Goal: Find specific page/section: Find specific page/section

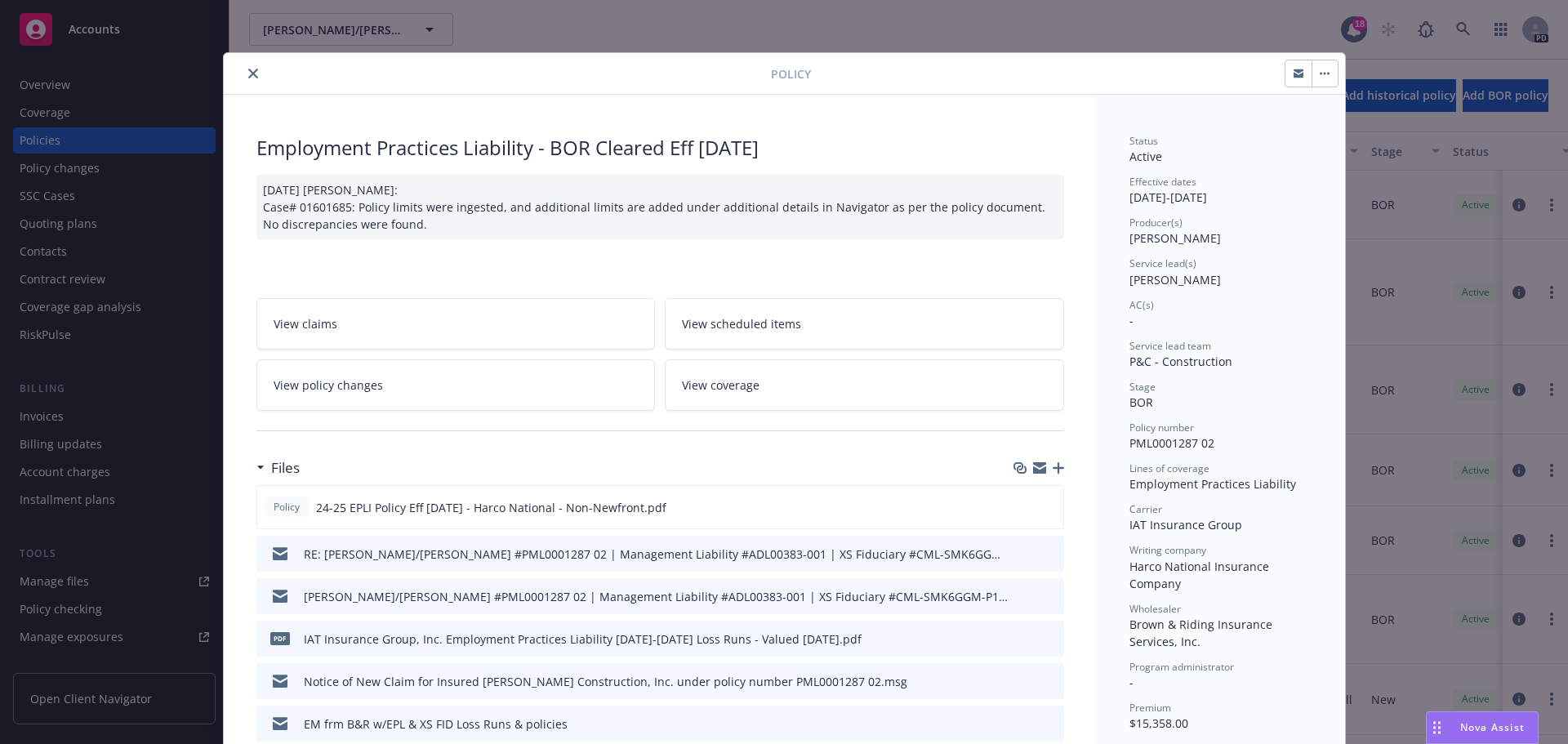
scroll to position [82, 0]
click at [249, 69] on icon "close" at bounding box center [253, 74] width 10 height 10
